Goal: Find contact information: Find contact information

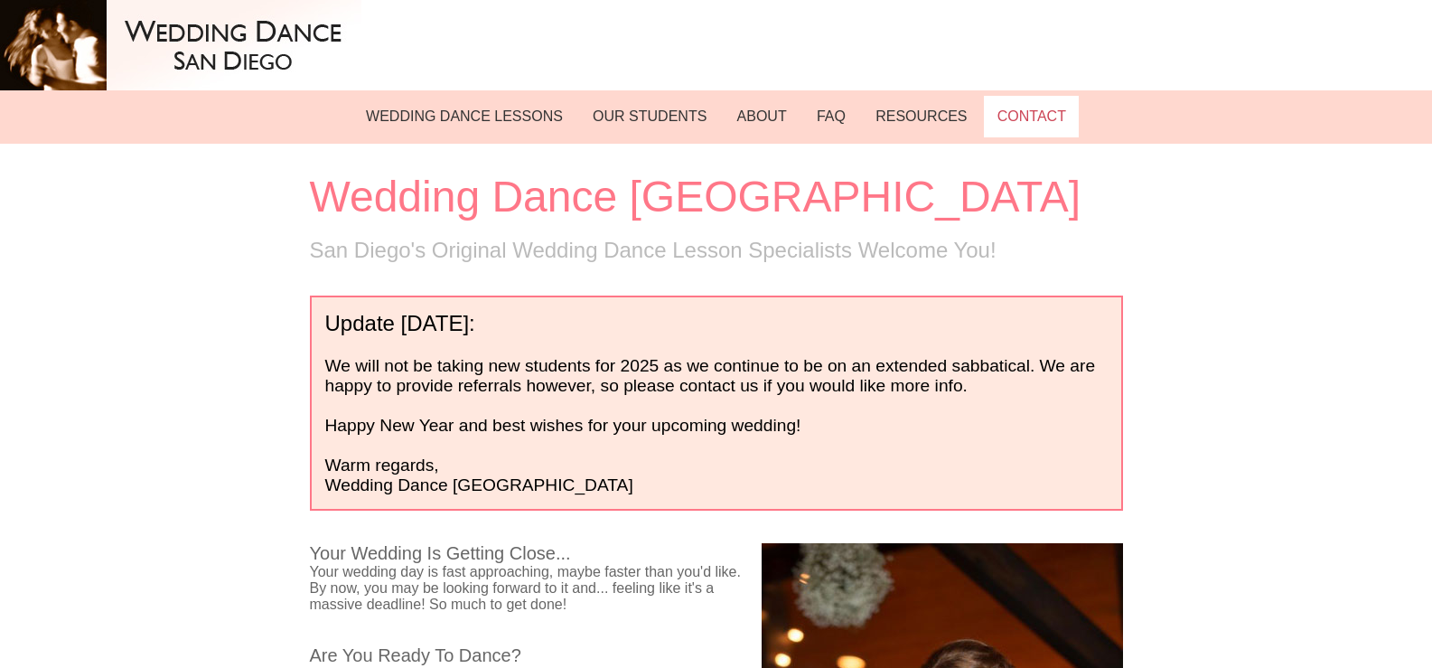
click at [1016, 129] on link "CONTACT" at bounding box center [1031, 117] width 95 height 42
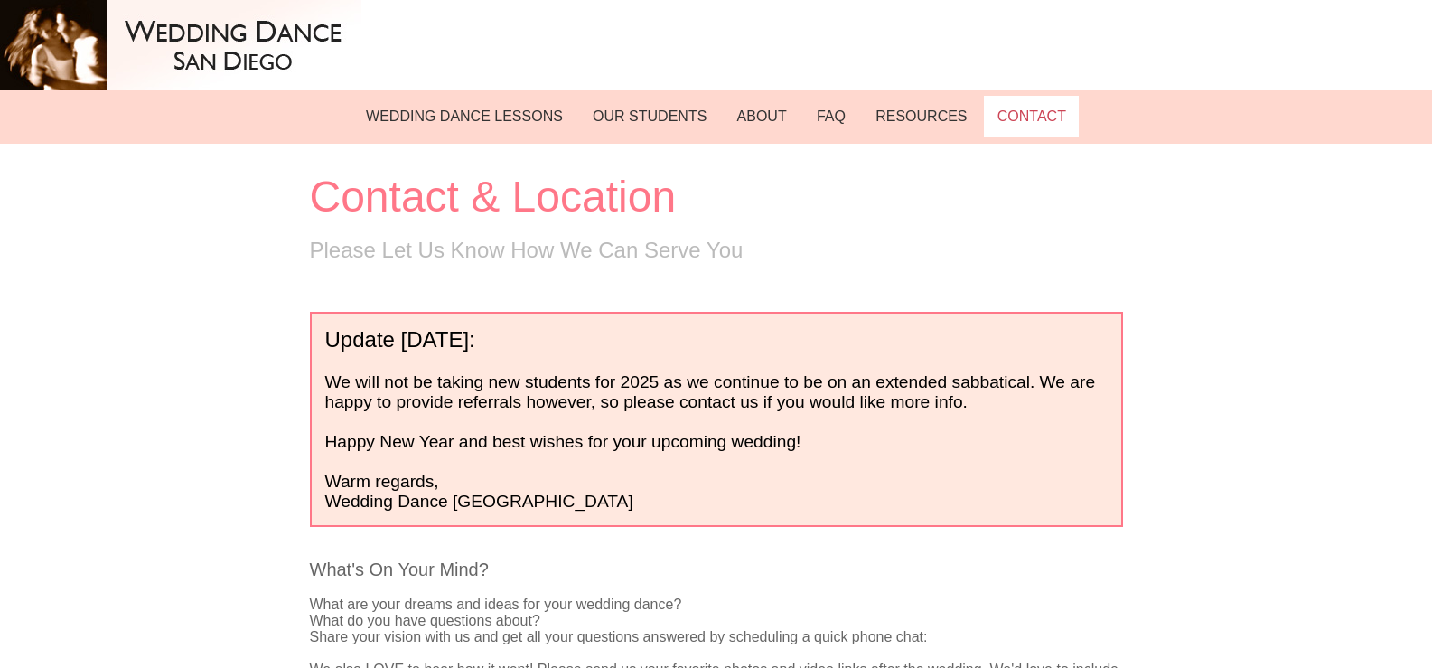
click at [1007, 124] on link "CONTACT" at bounding box center [1031, 117] width 95 height 42
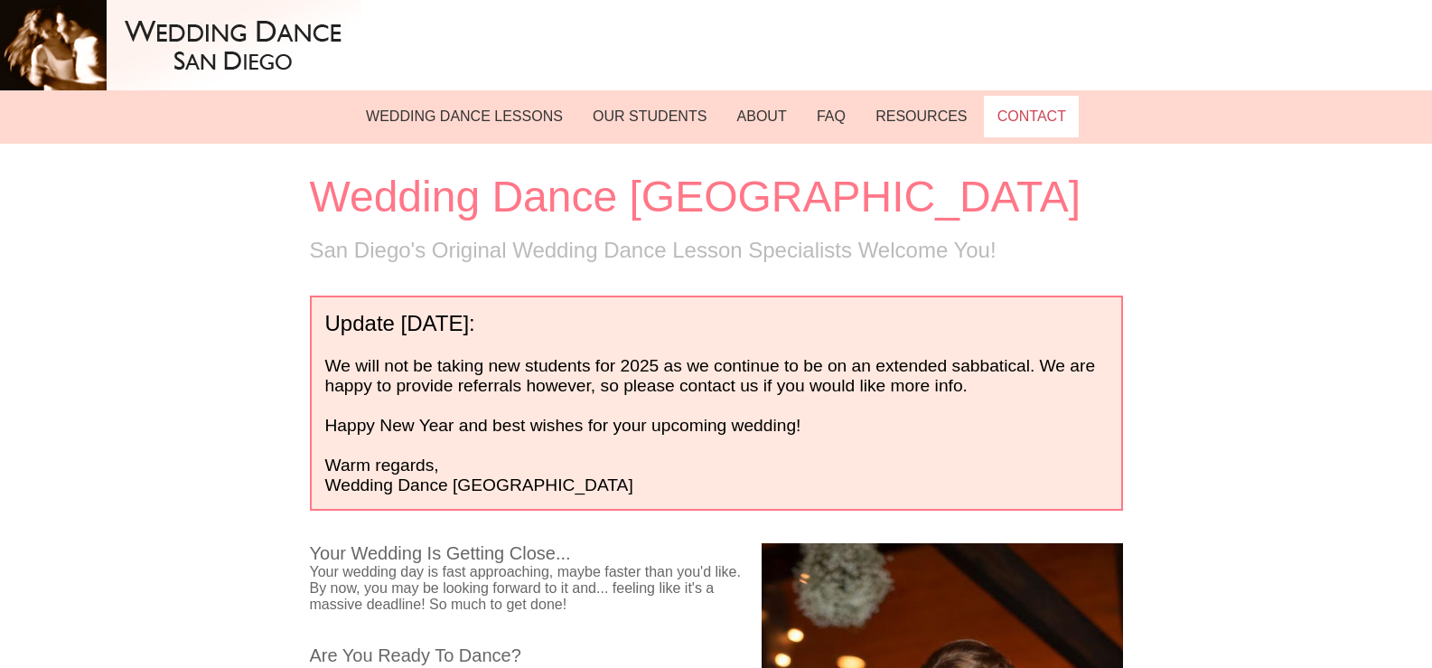
click at [995, 110] on link "CONTACT" at bounding box center [1031, 117] width 95 height 42
